Goal: Answer question/provide support: Share knowledge or assist other users

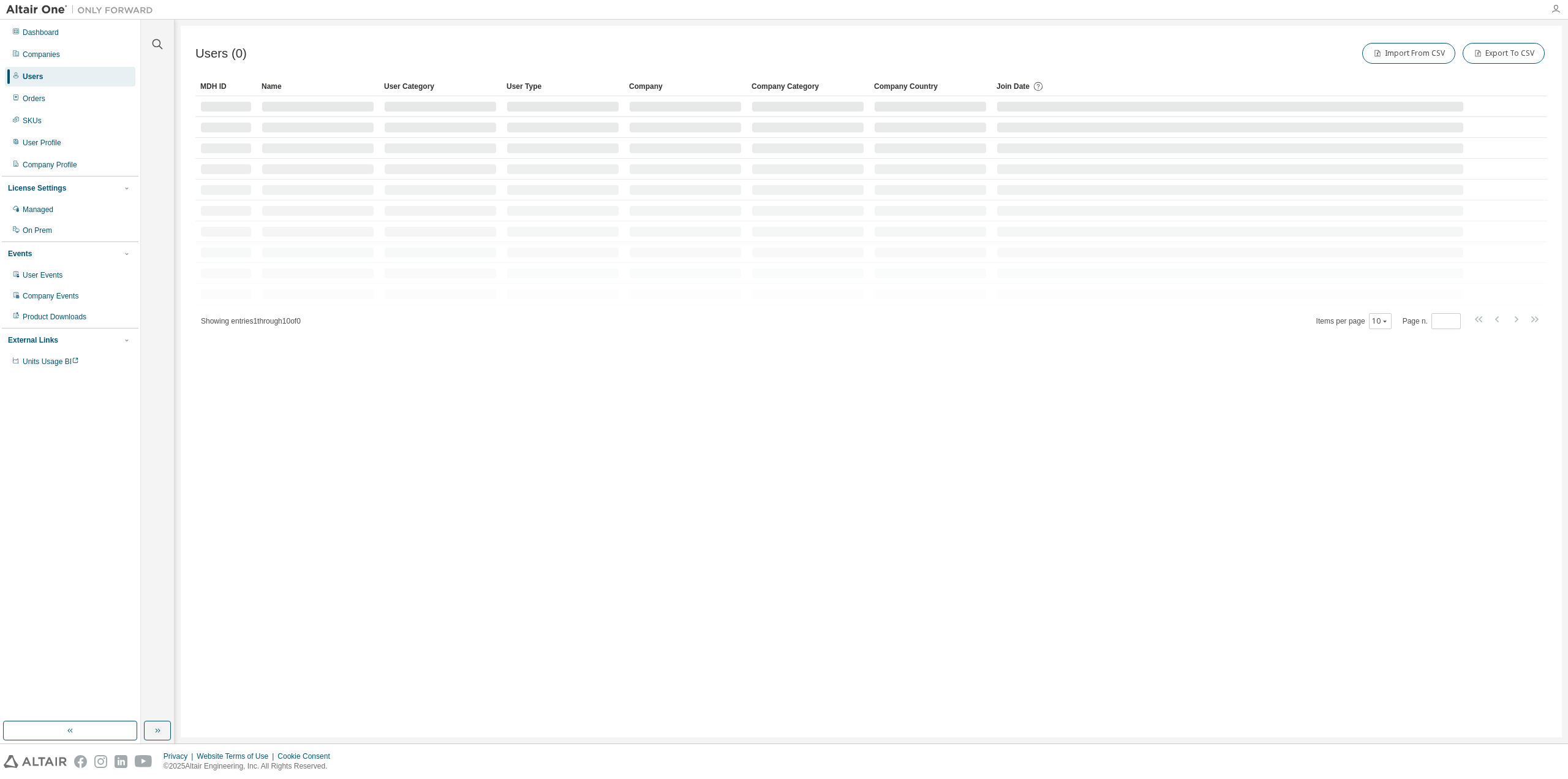
click at [1556, 5] on icon "button" at bounding box center [1555, 9] width 10 height 10
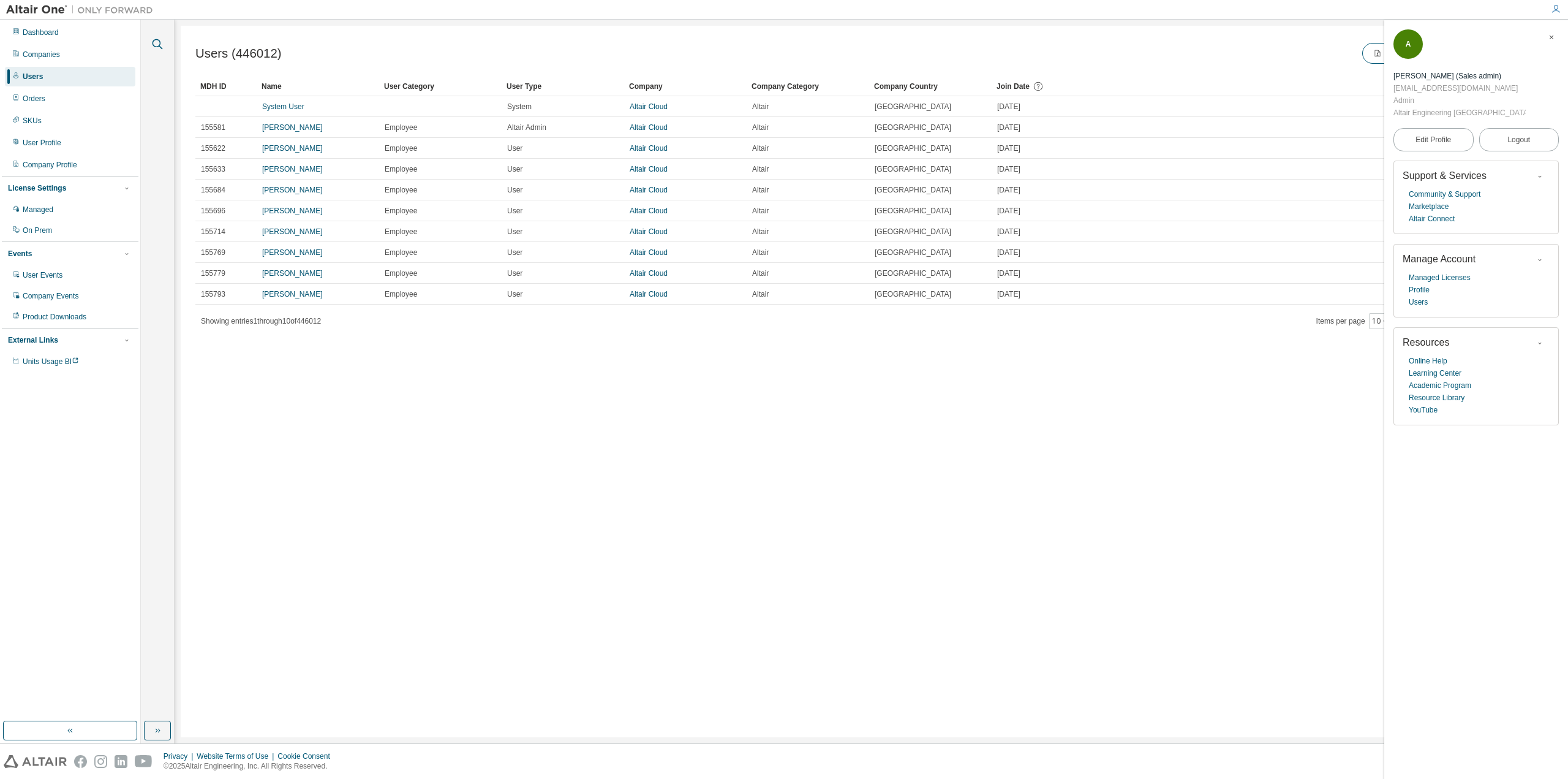
click at [159, 40] on icon "button" at bounding box center [157, 44] width 10 height 10
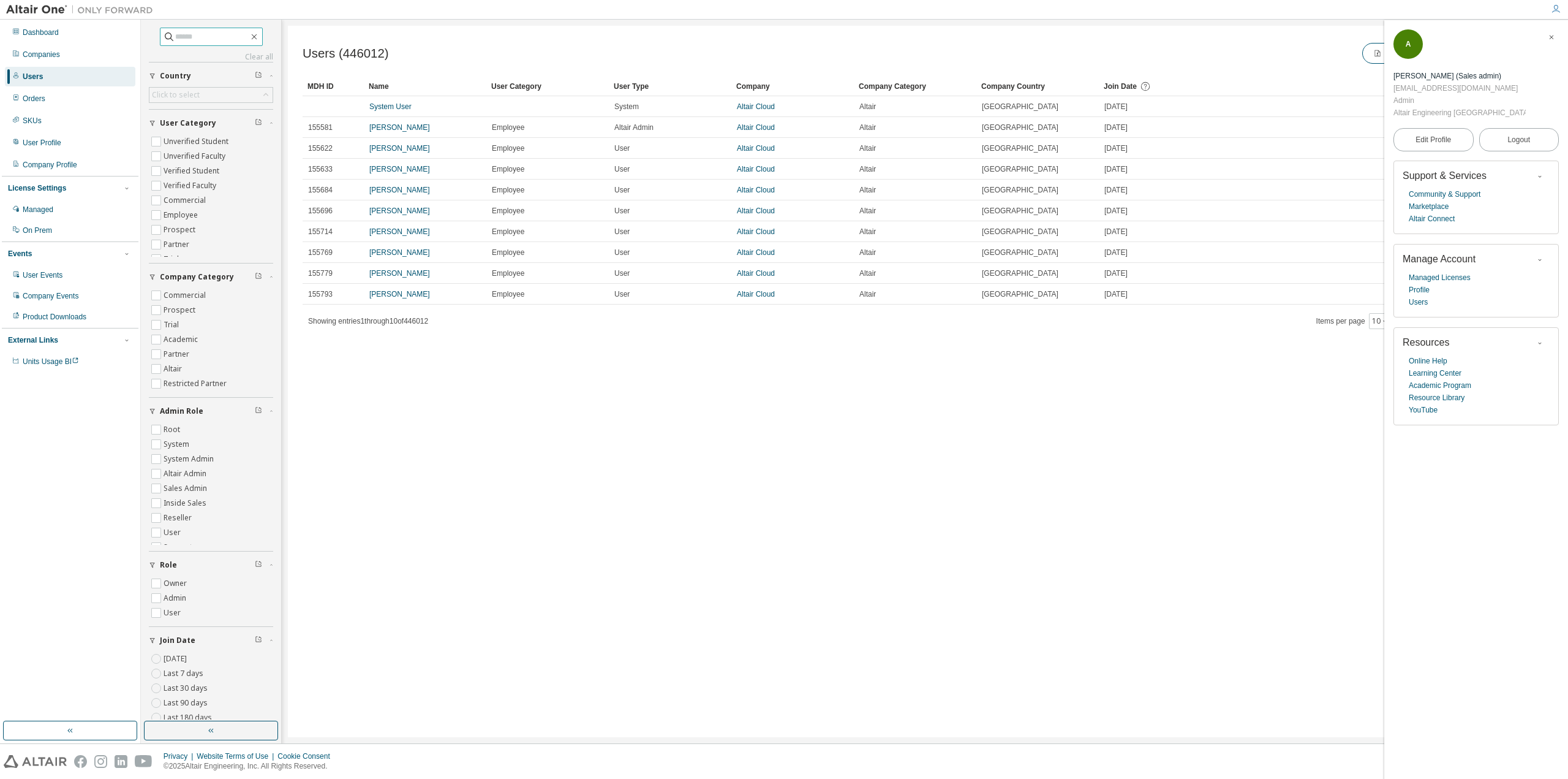
click at [206, 40] on input "text" at bounding box center [212, 37] width 74 height 12
paste input "**********"
type input "**********"
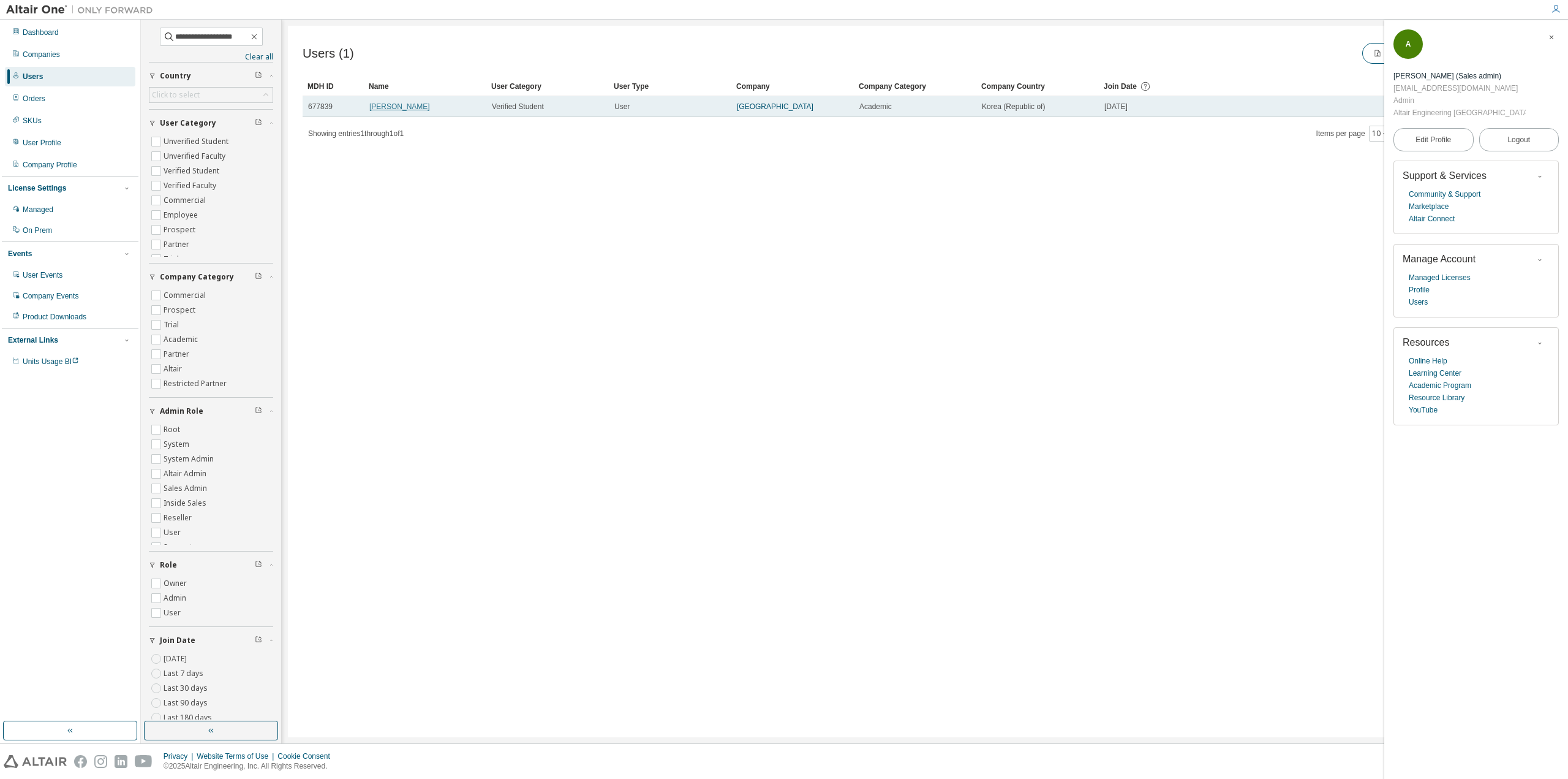
click at [388, 107] on link "JUNHA LEE" at bounding box center [400, 107] width 61 height 9
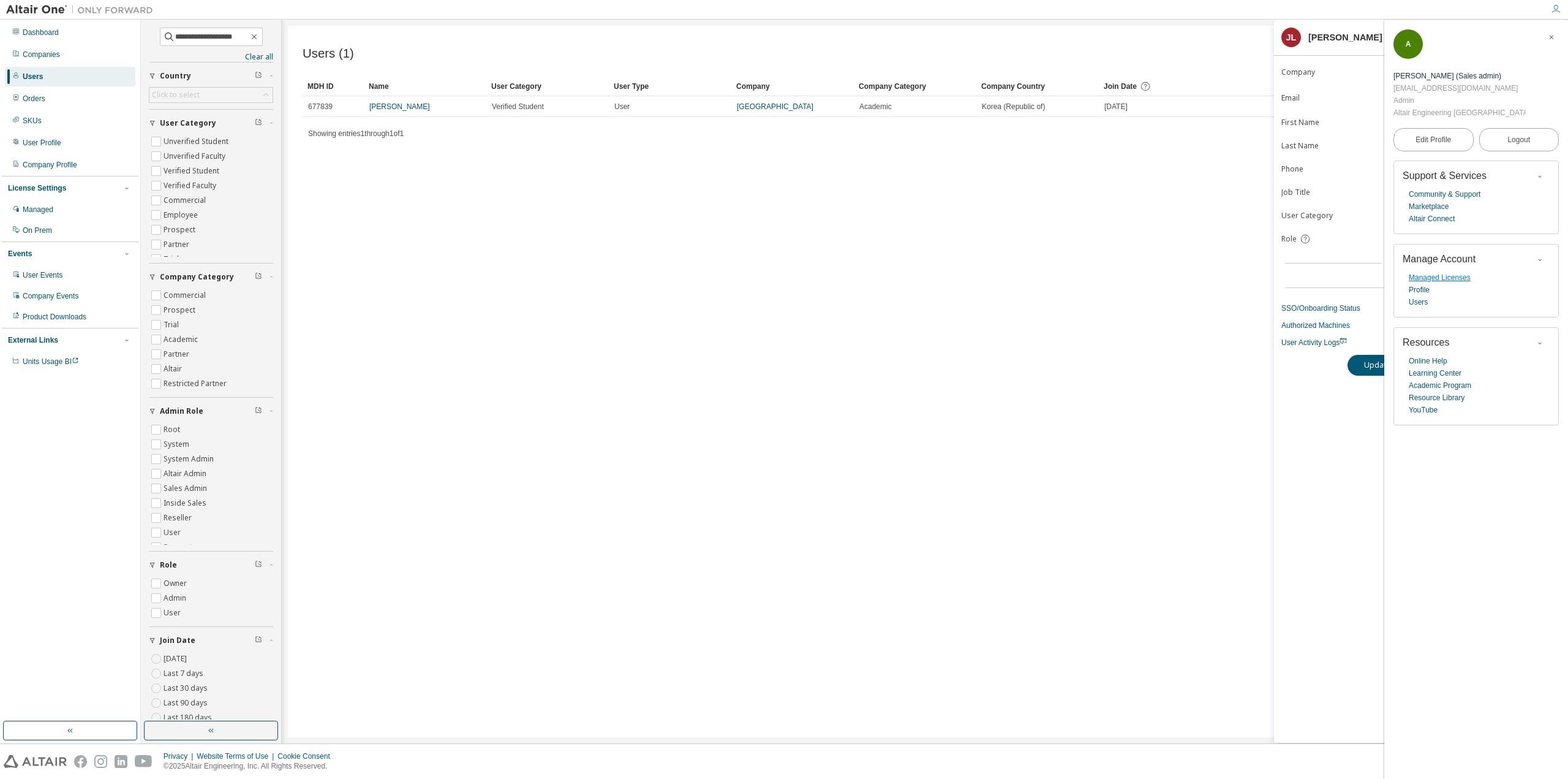
click at [1438, 271] on link "Managed Licenses" at bounding box center [1439, 277] width 62 height 12
click at [1546, 38] on span "button" at bounding box center [1551, 37] width 12 height 20
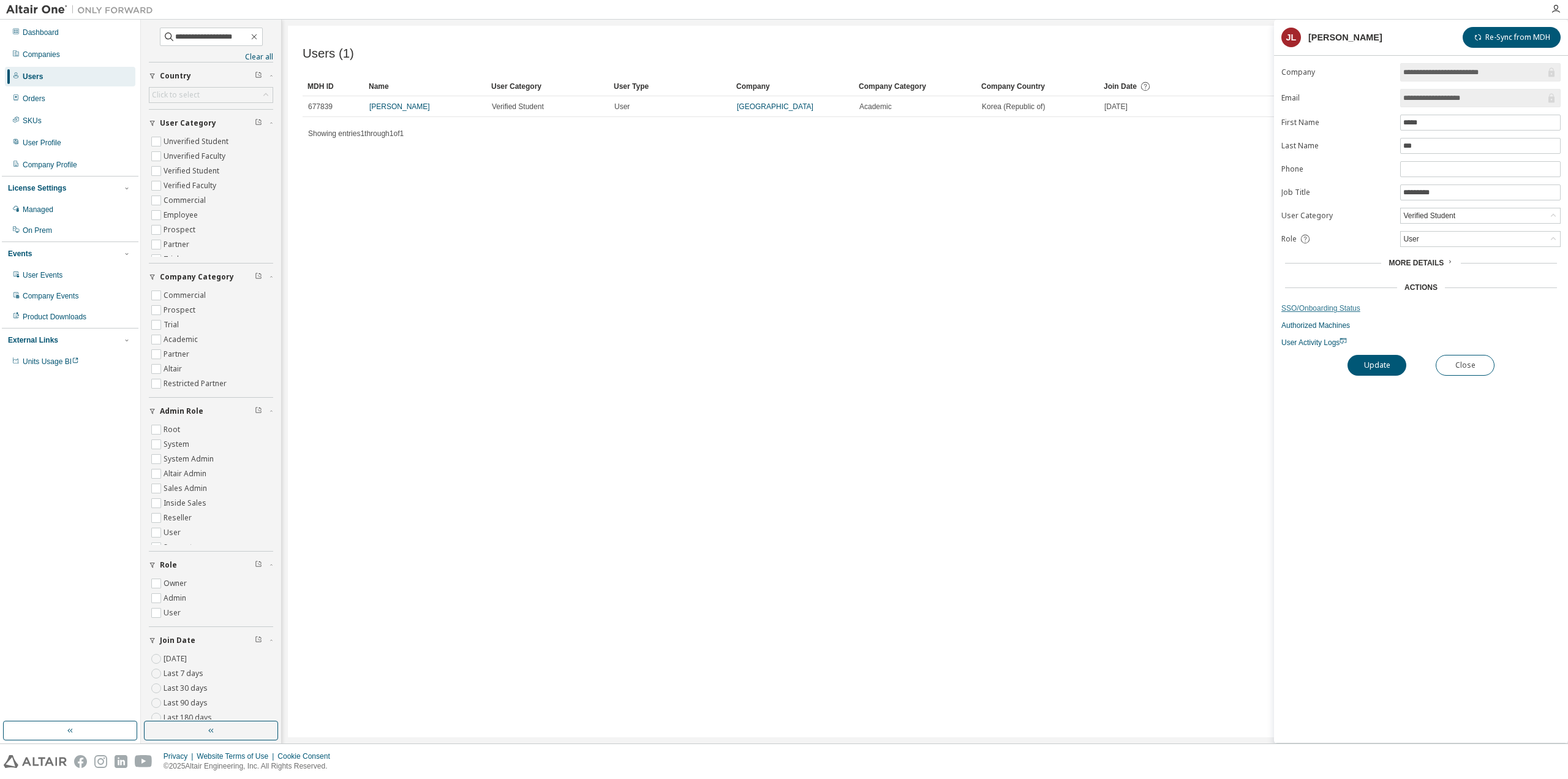
click at [1320, 303] on link "SSO/Onboarding Status" at bounding box center [1420, 308] width 279 height 10
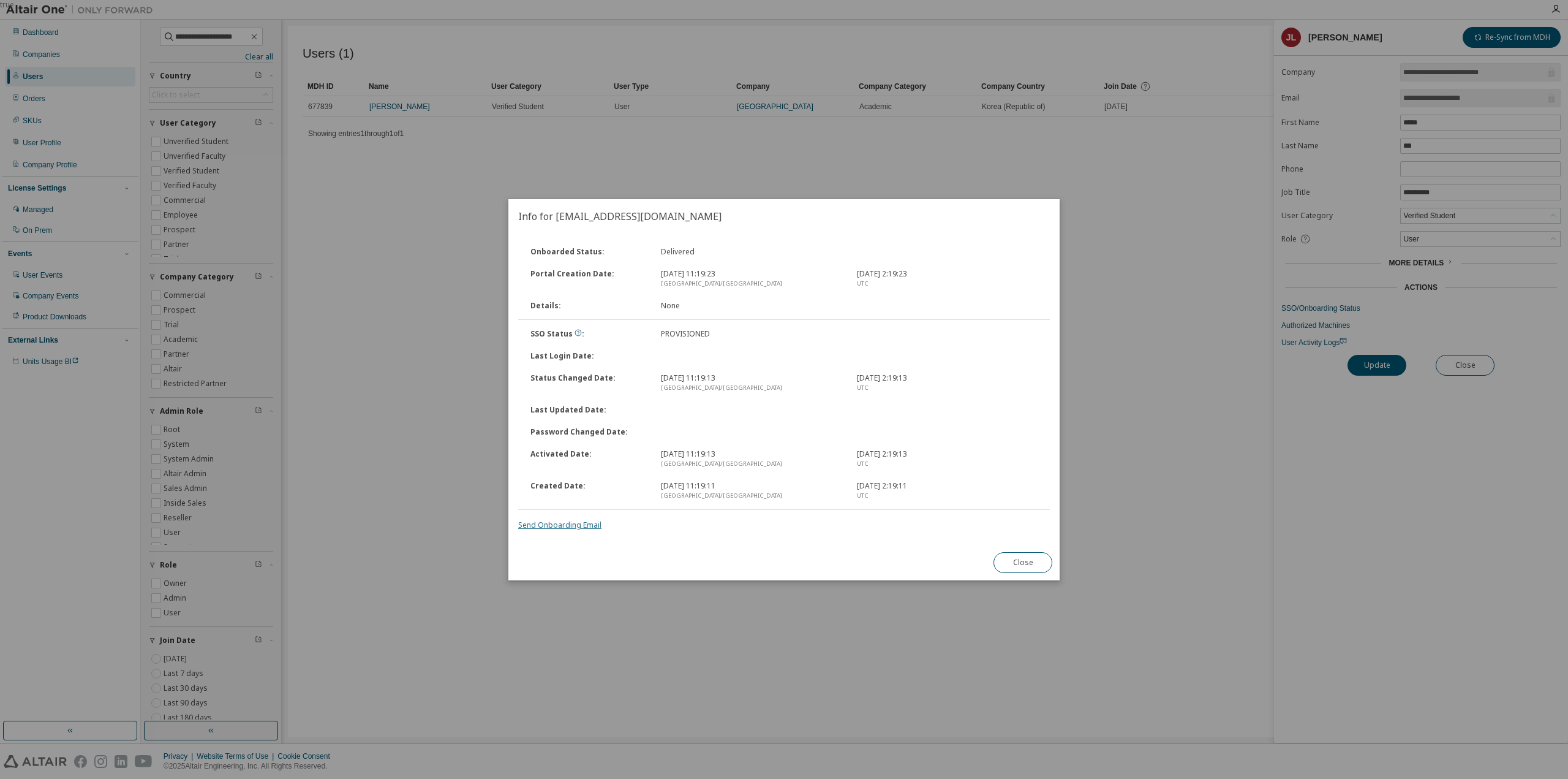
click at [565, 528] on link "Send Onboarding Email" at bounding box center [560, 525] width 83 height 10
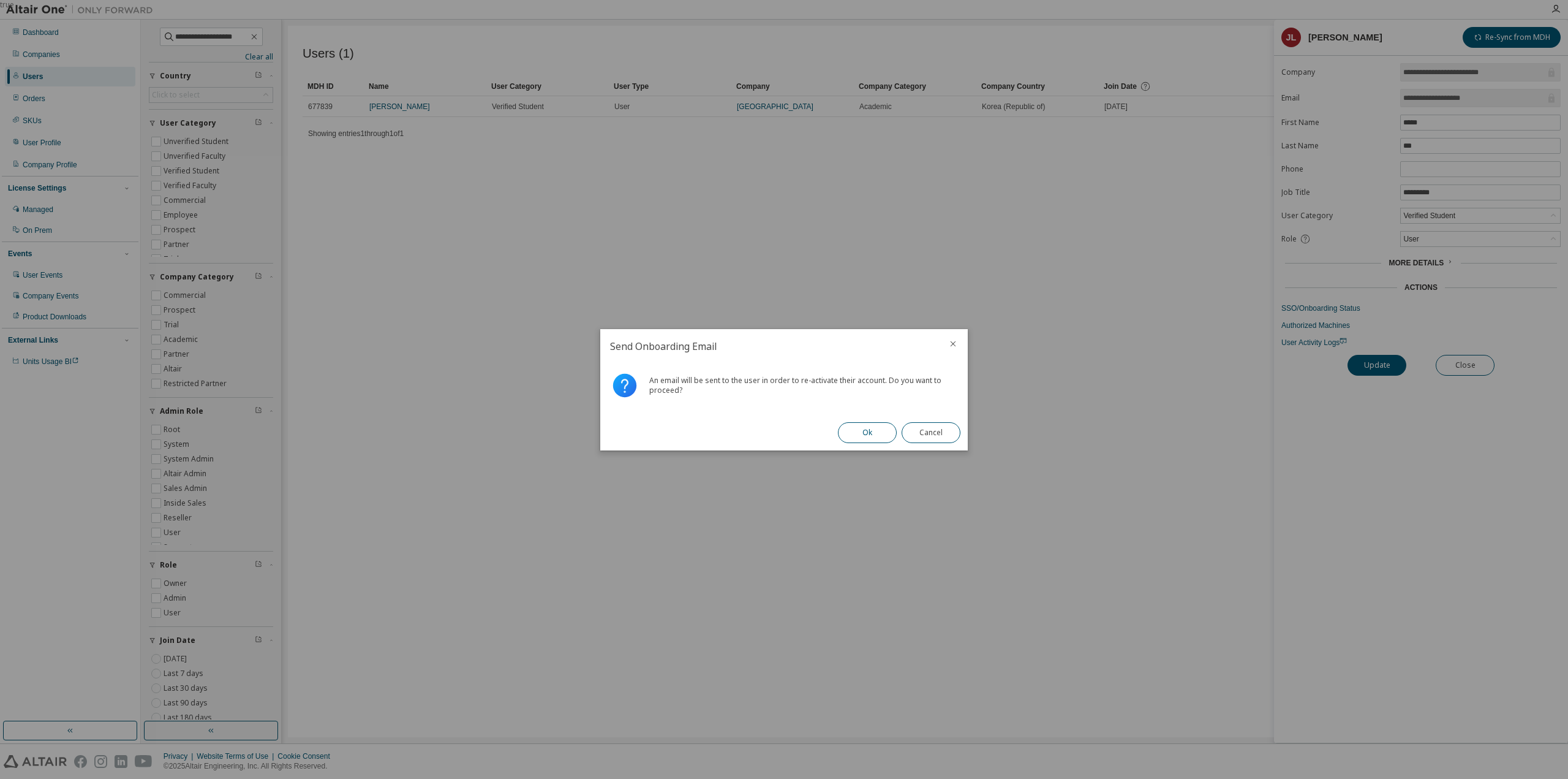
click at [855, 439] on button "Ok" at bounding box center [867, 433] width 59 height 21
click at [933, 429] on button "Close" at bounding box center [931, 433] width 59 height 21
